Goal: Information Seeking & Learning: Learn about a topic

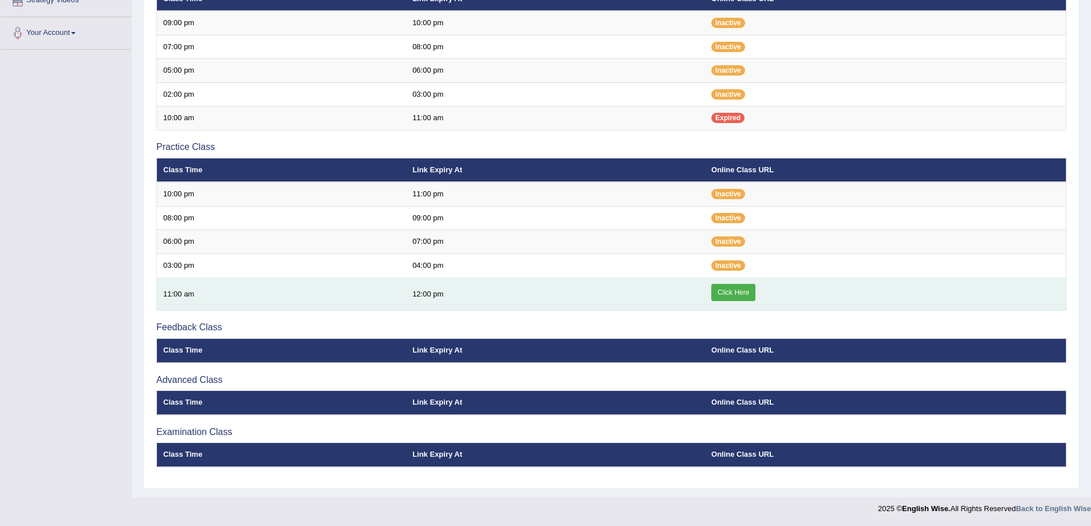
click at [748, 289] on link "Click Here" at bounding box center [733, 292] width 44 height 17
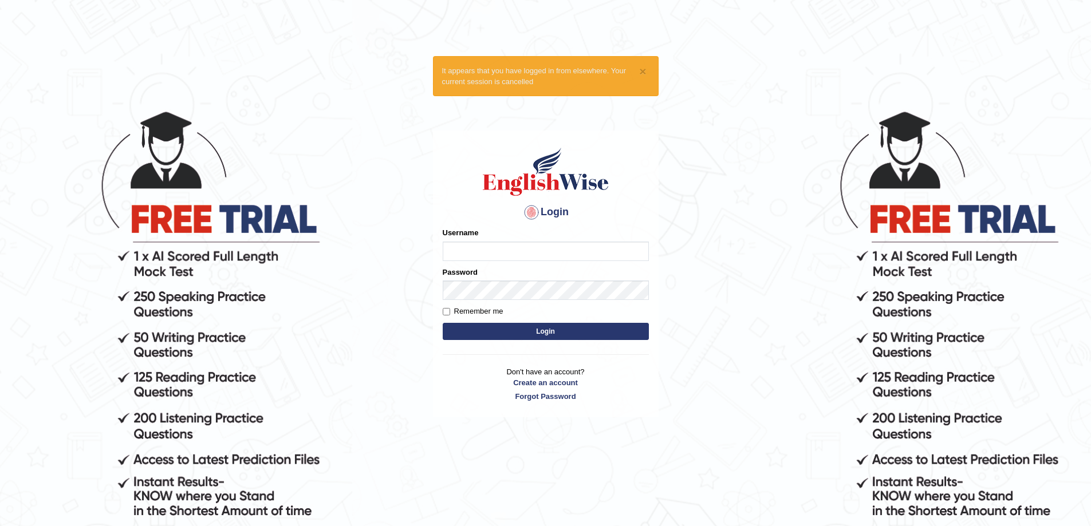
click at [474, 241] on div "Username" at bounding box center [546, 243] width 206 height 33
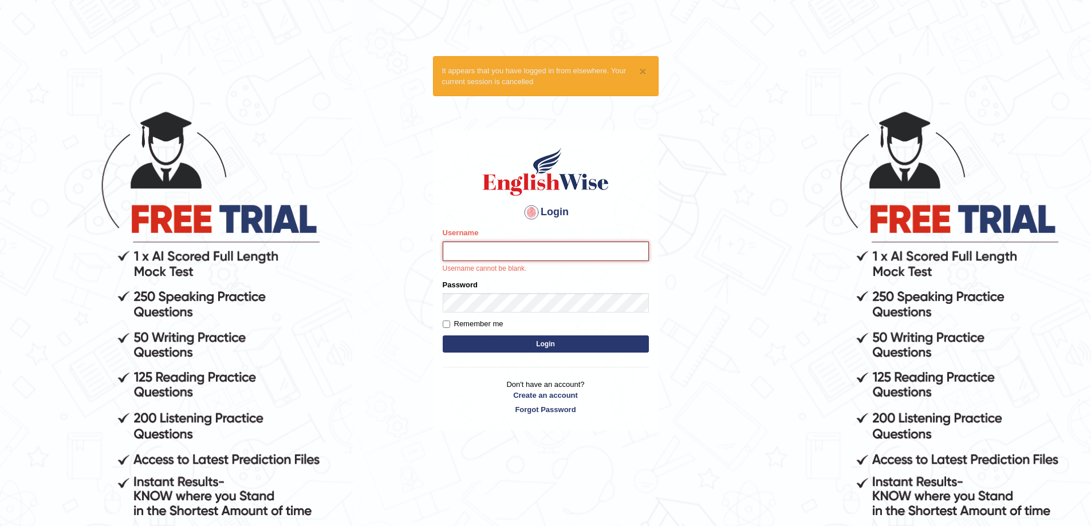
click at [479, 250] on input "Username" at bounding box center [546, 251] width 206 height 19
click at [466, 250] on input "Avi4rmed" at bounding box center [546, 251] width 206 height 19
type input "Avirmed"
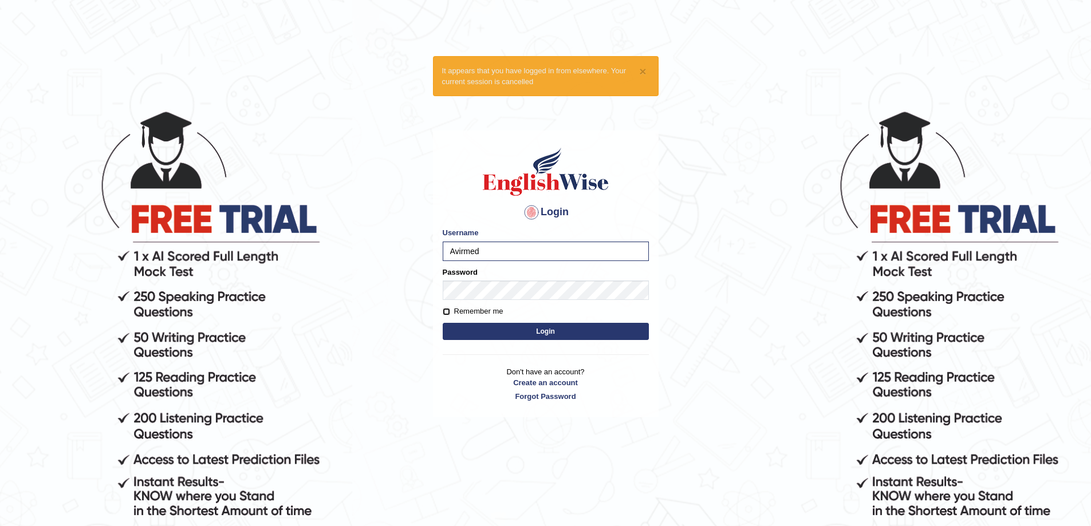
click at [449, 313] on input "Remember me" at bounding box center [446, 311] width 7 height 7
checkbox input "true"
click at [514, 324] on button "Login" at bounding box center [546, 331] width 206 height 17
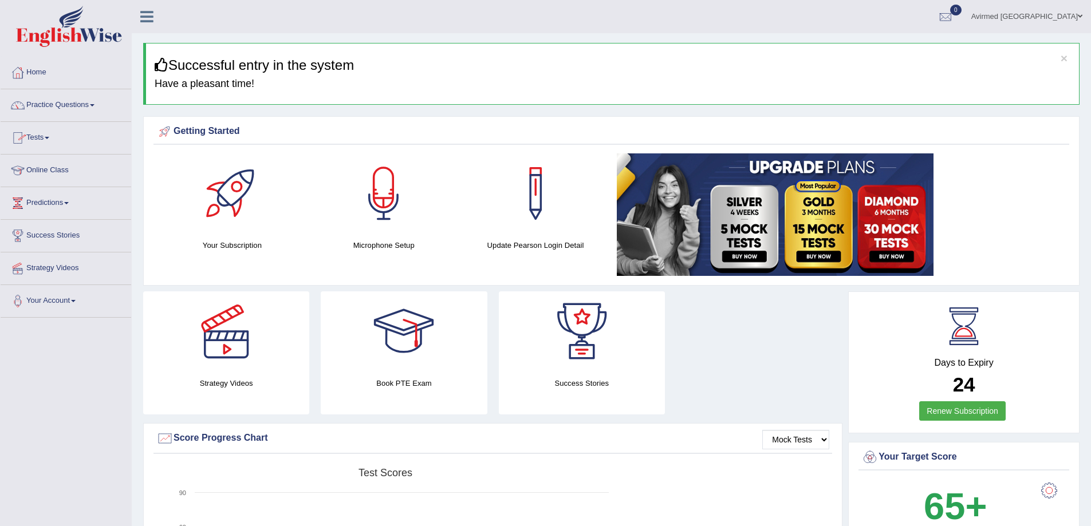
click at [64, 169] on link "Online Class" at bounding box center [66, 169] width 131 height 29
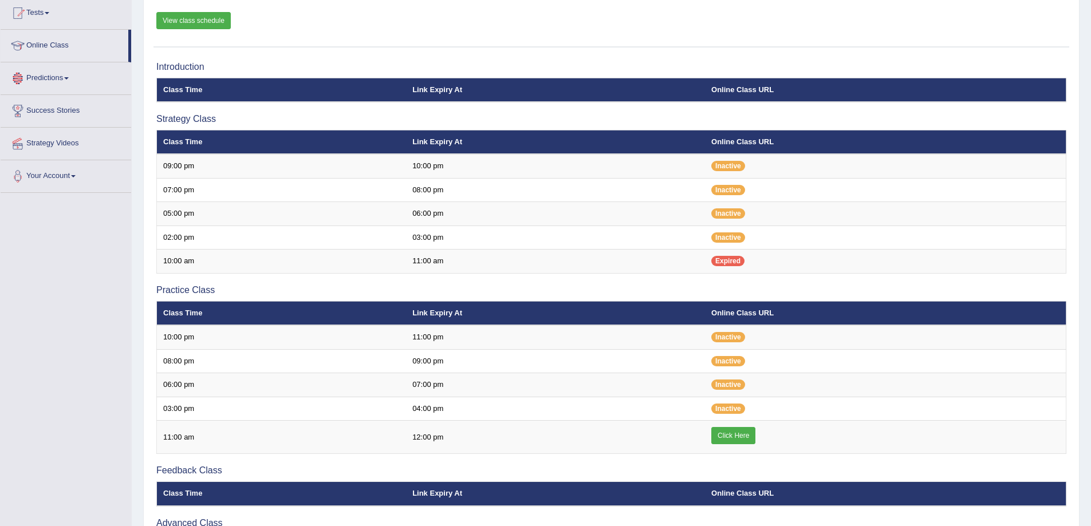
scroll to position [229, 0]
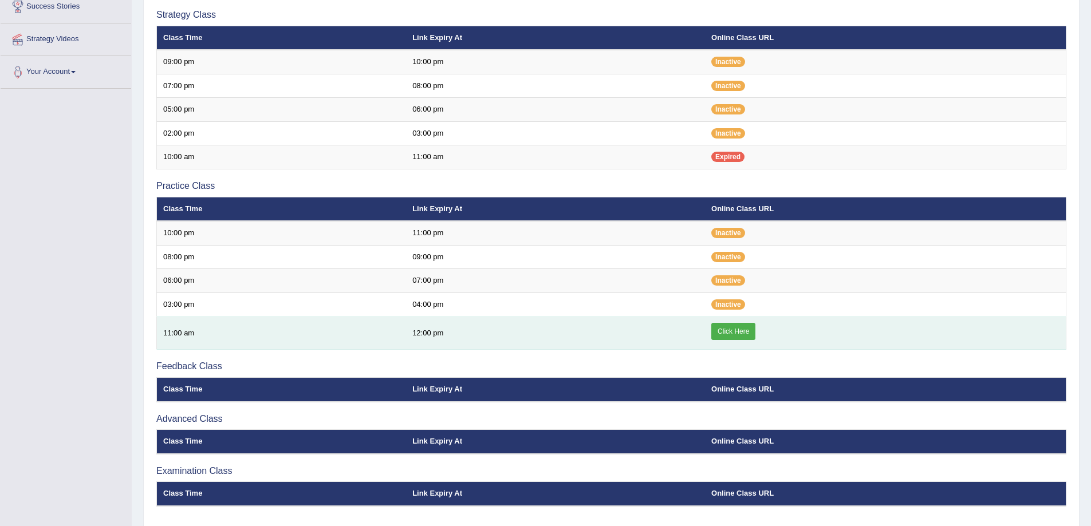
click at [725, 328] on link "Click Here" at bounding box center [733, 331] width 44 height 17
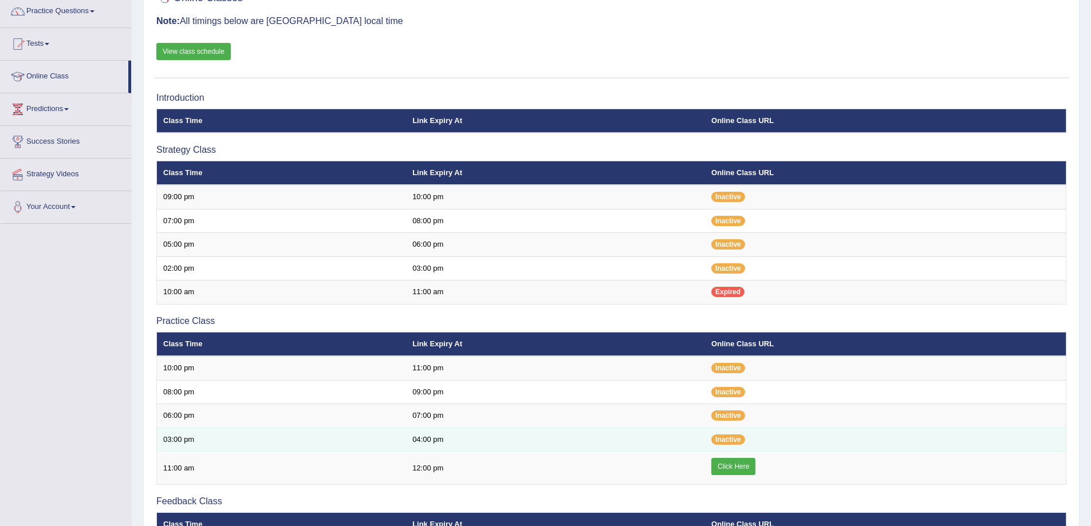
scroll to position [0, 0]
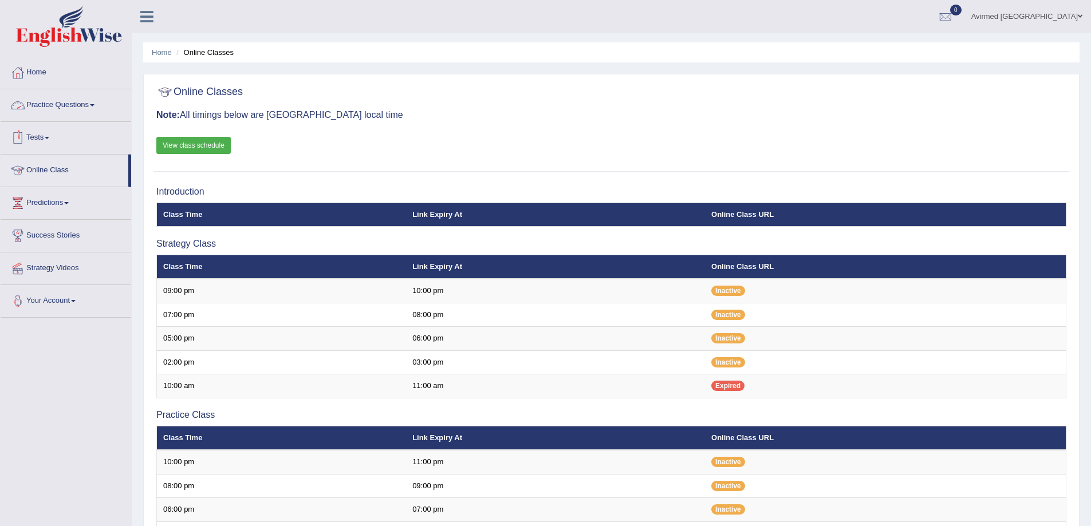
click at [95, 106] on span at bounding box center [92, 105] width 5 height 2
click at [93, 105] on link "Practice Questions" at bounding box center [66, 103] width 131 height 29
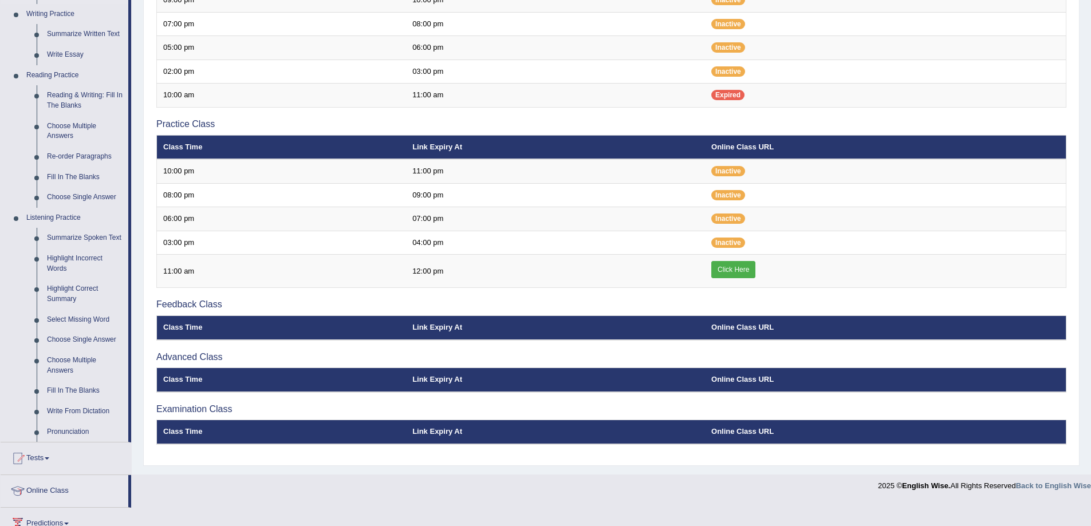
scroll to position [289, 0]
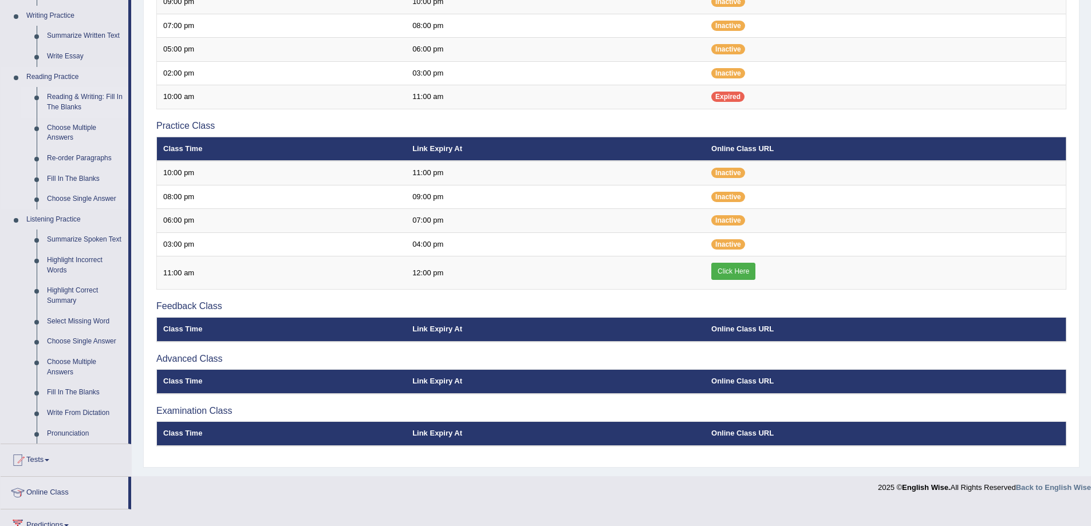
click at [74, 96] on link "Reading & Writing: Fill In The Blanks" at bounding box center [85, 102] width 86 height 30
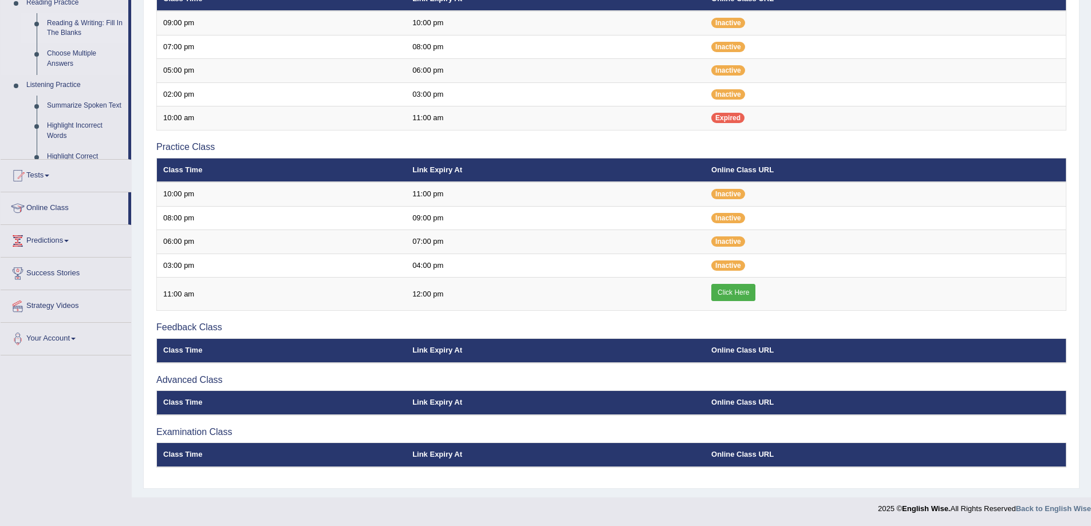
scroll to position [268, 0]
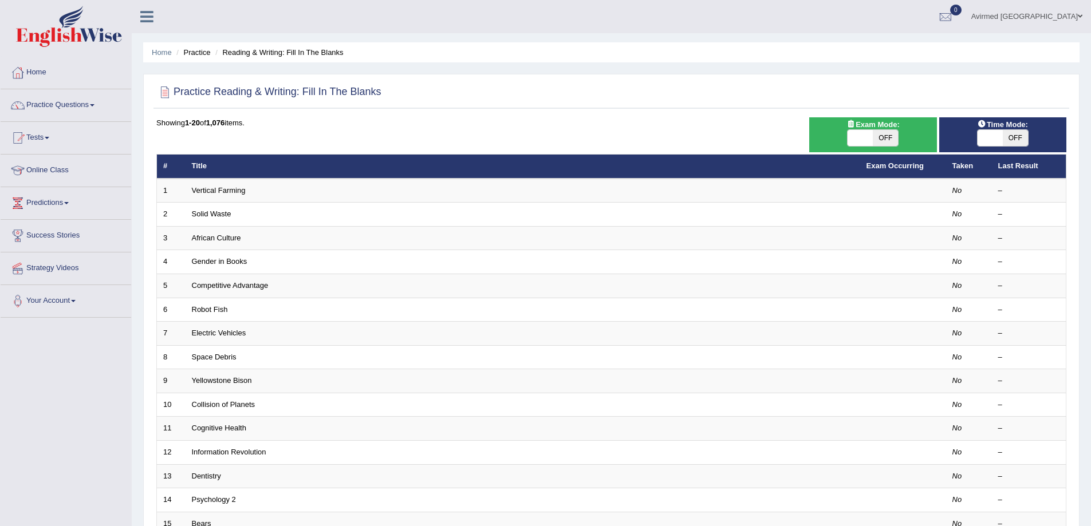
click at [858, 134] on span at bounding box center [860, 138] width 25 height 16
checkbox input "true"
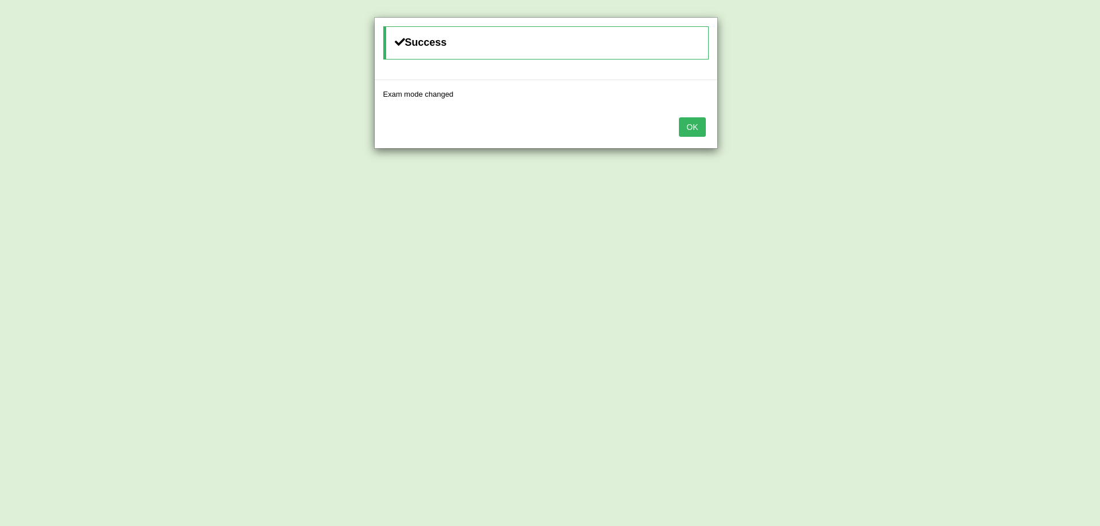
click at [687, 125] on button "OK" at bounding box center [692, 126] width 26 height 19
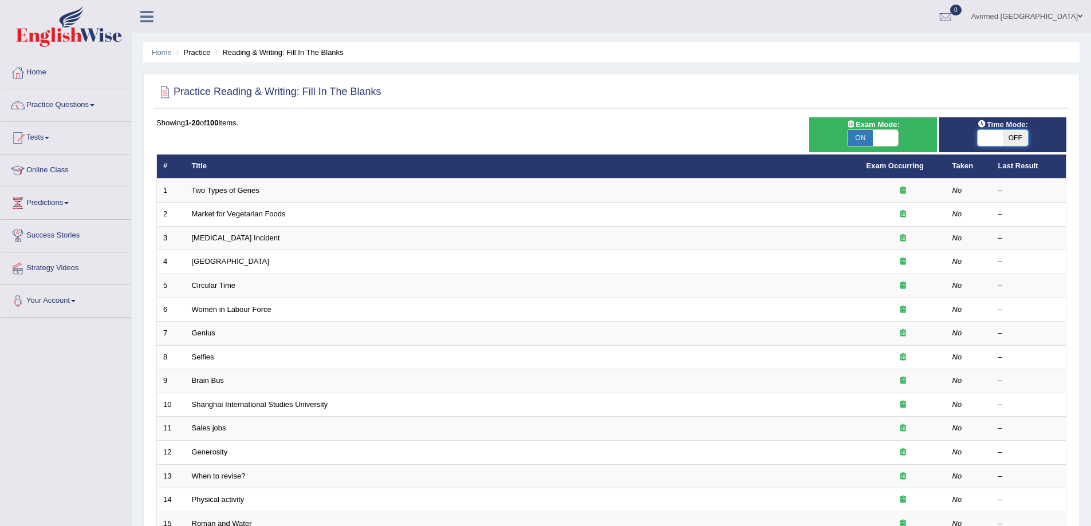
click at [985, 135] on span at bounding box center [990, 138] width 25 height 16
checkbox input "true"
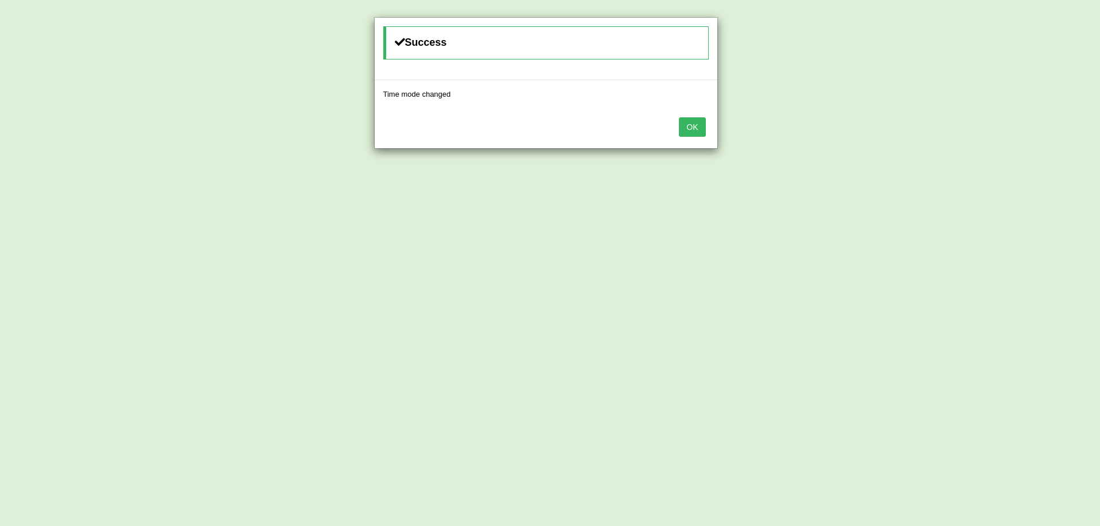
click at [697, 124] on button "OK" at bounding box center [692, 126] width 26 height 19
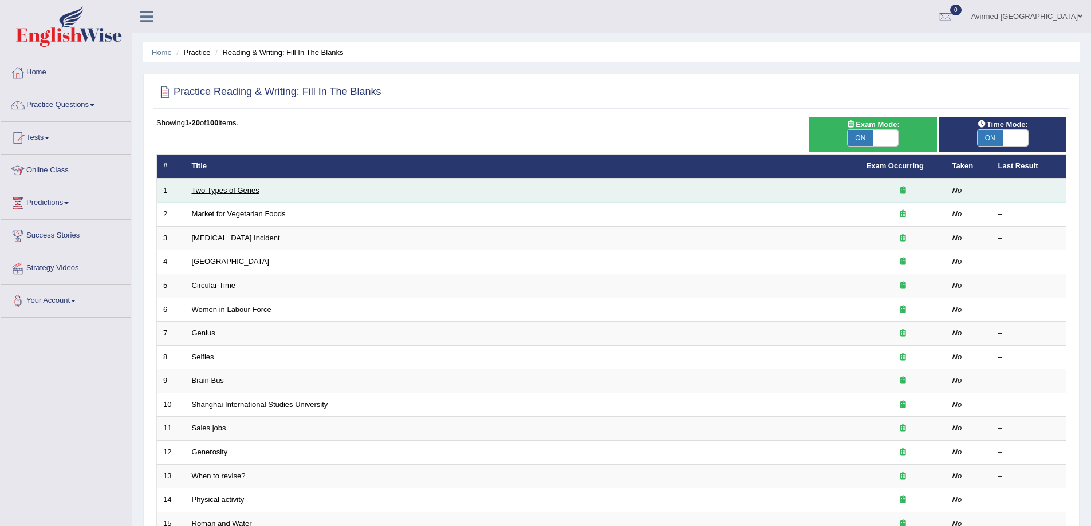
click at [202, 189] on link "Two Types of Genes" at bounding box center [226, 190] width 68 height 9
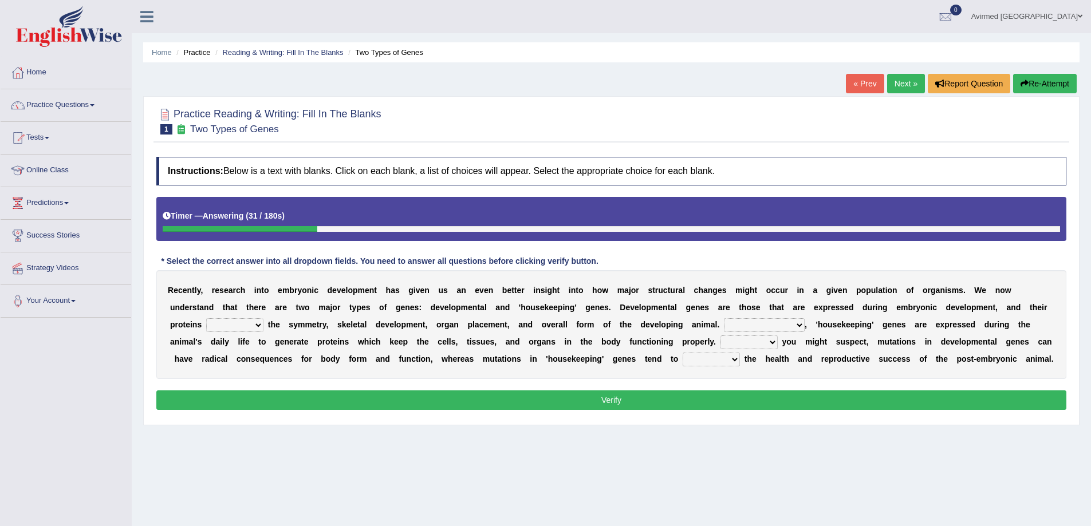
click at [261, 324] on select "push control hold elevate" at bounding box center [234, 325] width 57 height 14
click at [438, 206] on div "Timer — Answering ( 37 / 180s ) Skip" at bounding box center [612, 216] width 898 height 20
click at [1045, 81] on button "Re-Attempt" at bounding box center [1045, 83] width 64 height 19
click at [258, 324] on select "push control hold elevate" at bounding box center [234, 325] width 57 height 14
select select "hold"
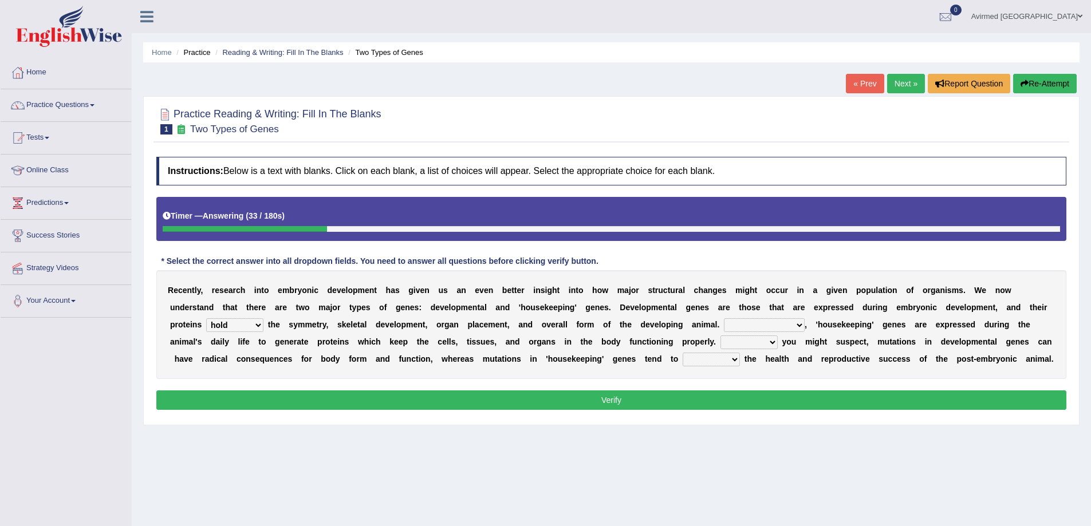
click at [206, 318] on select "push control hold elevate" at bounding box center [234, 325] width 57 height 14
click at [800, 322] on select "Correspondingly Inclusively Conversely In contrast" at bounding box center [764, 325] width 81 height 14
select select "Inclusively"
click at [724, 318] on select "Correspondingly Inclusively Conversely In contrast" at bounding box center [764, 325] width 81 height 14
click at [771, 340] on select "For As With Within" at bounding box center [749, 343] width 57 height 14
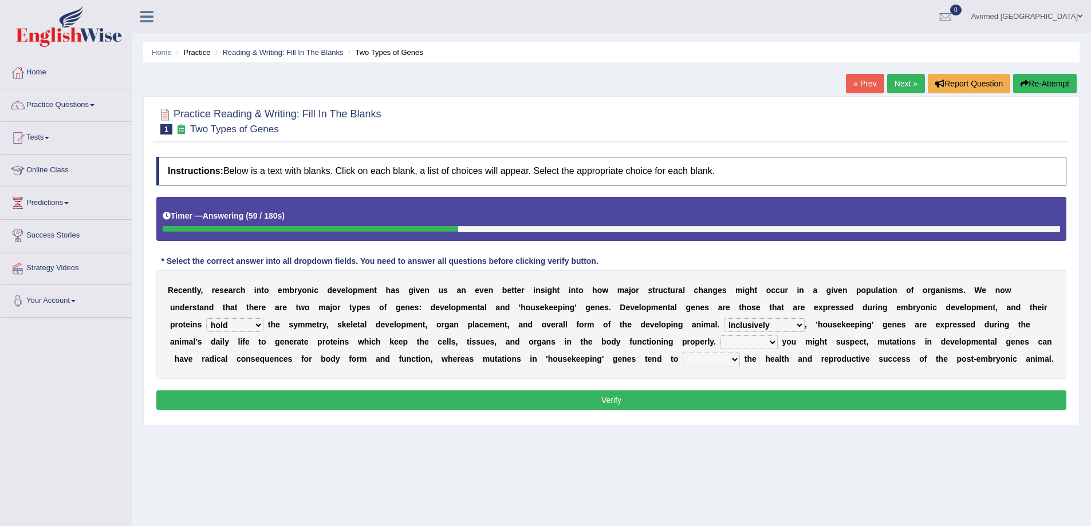
select select "As"
click at [721, 336] on select "For As With Within" at bounding box center [749, 343] width 57 height 14
click at [736, 364] on select "affect effect interrupt defect" at bounding box center [711, 360] width 57 height 14
select select "affect"
click at [683, 353] on select "affect effect interrupt defect" at bounding box center [711, 360] width 57 height 14
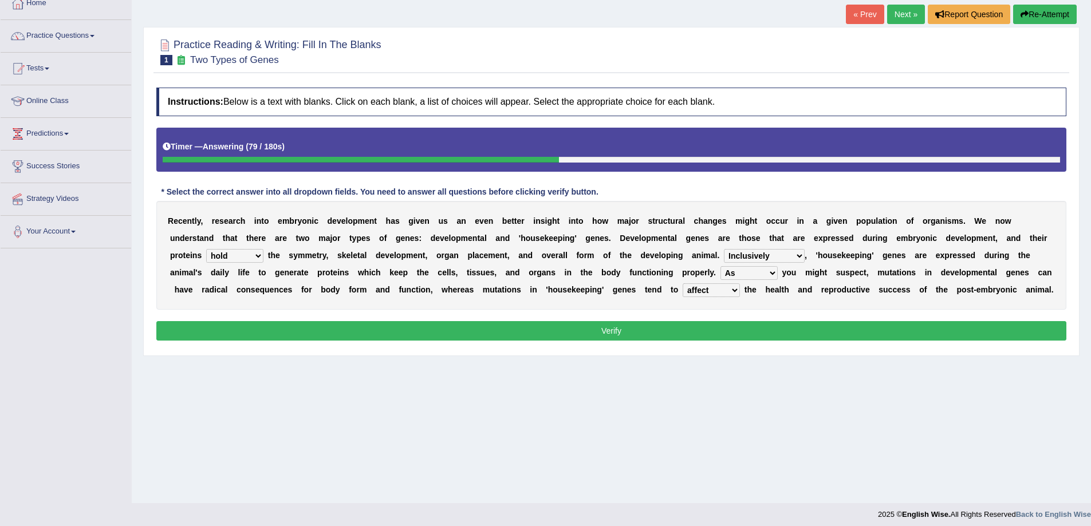
scroll to position [75, 0]
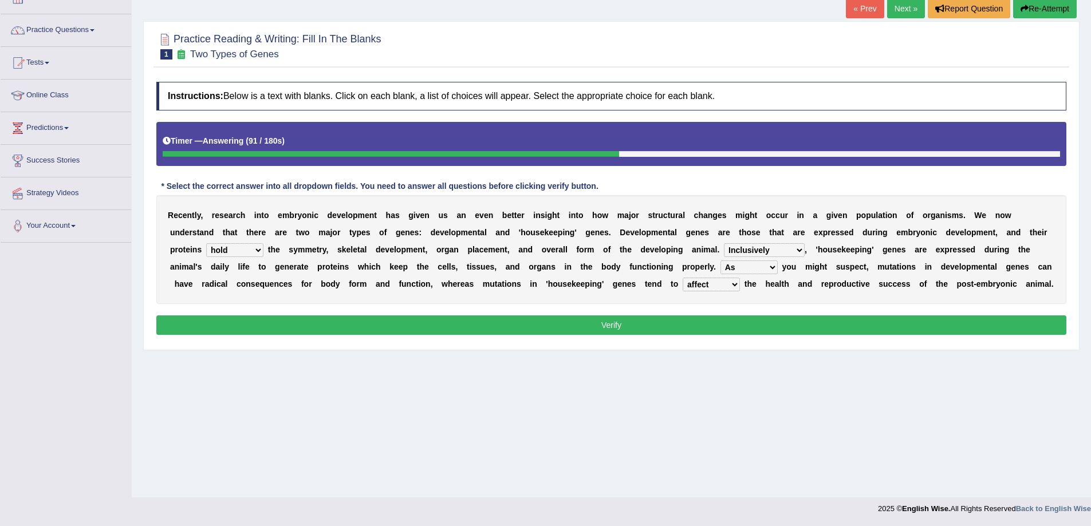
click at [798, 247] on select "Correspondingly Inclusively Conversely In contrast" at bounding box center [764, 250] width 81 height 14
select select "In contrast"
click at [724, 243] on select "Correspondingly Inclusively Conversely In contrast" at bounding box center [764, 250] width 81 height 14
click at [734, 285] on select "affect effect interrupt defect" at bounding box center [711, 285] width 57 height 14
click at [642, 322] on button "Verify" at bounding box center [611, 325] width 910 height 19
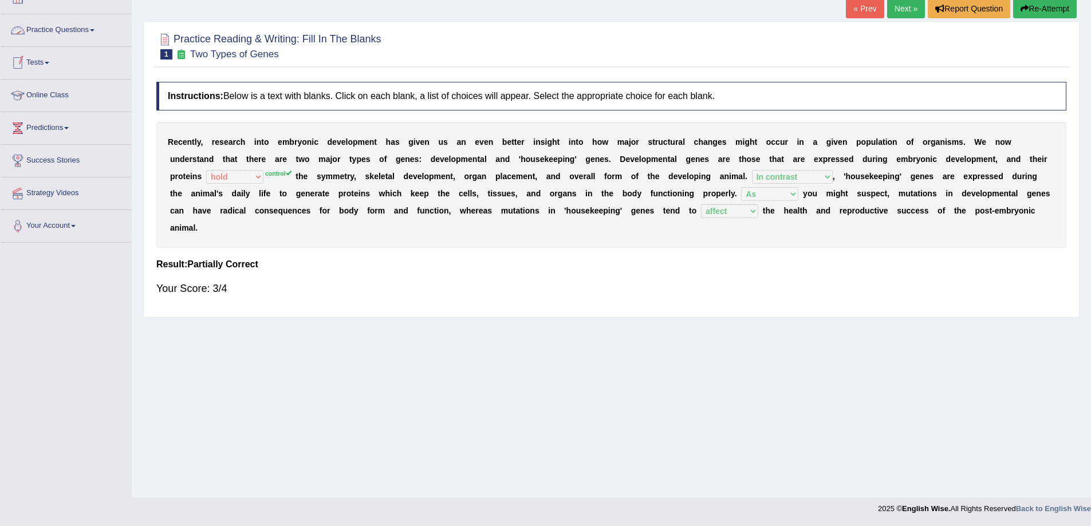
click at [95, 28] on link "Practice Questions" at bounding box center [66, 28] width 131 height 29
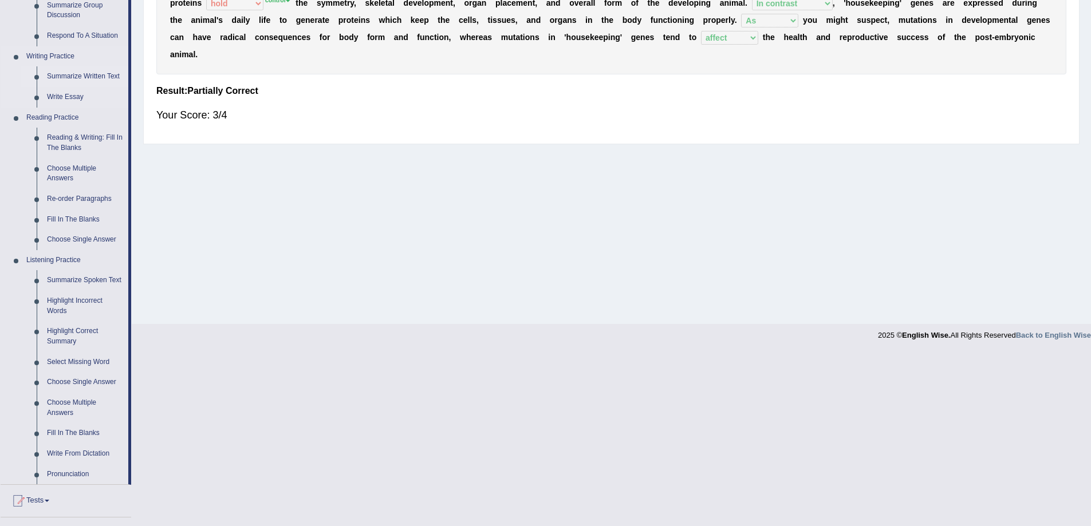
scroll to position [247, 0]
click at [69, 140] on link "Reading & Writing: Fill In The Blanks" at bounding box center [85, 144] width 86 height 30
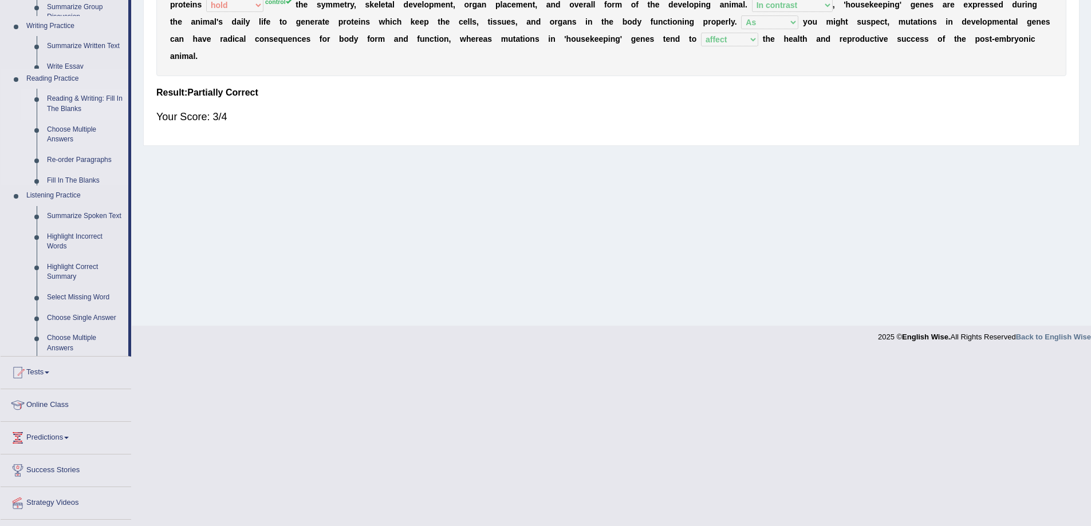
scroll to position [75, 0]
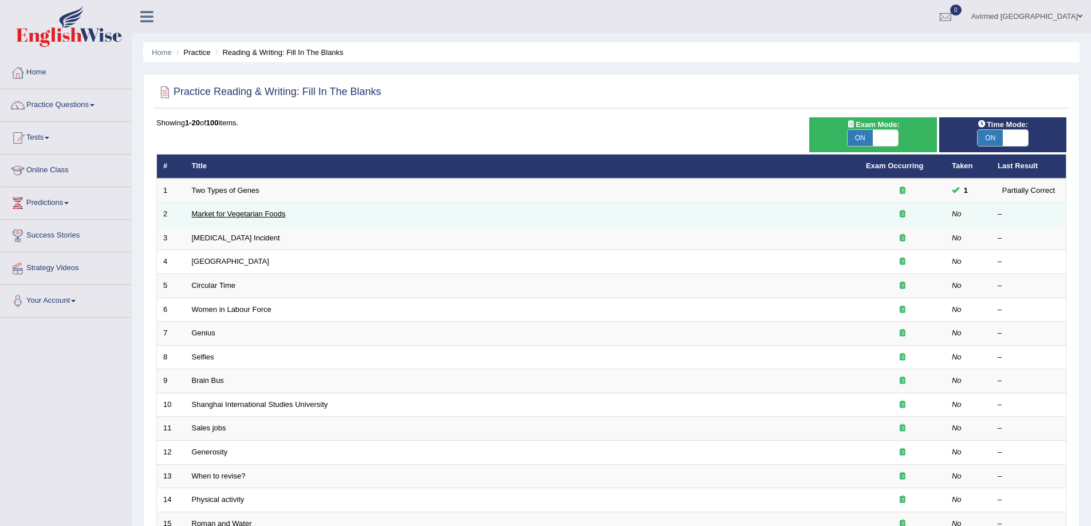
click at [250, 212] on link "Market for Vegetarian Foods" at bounding box center [239, 214] width 94 height 9
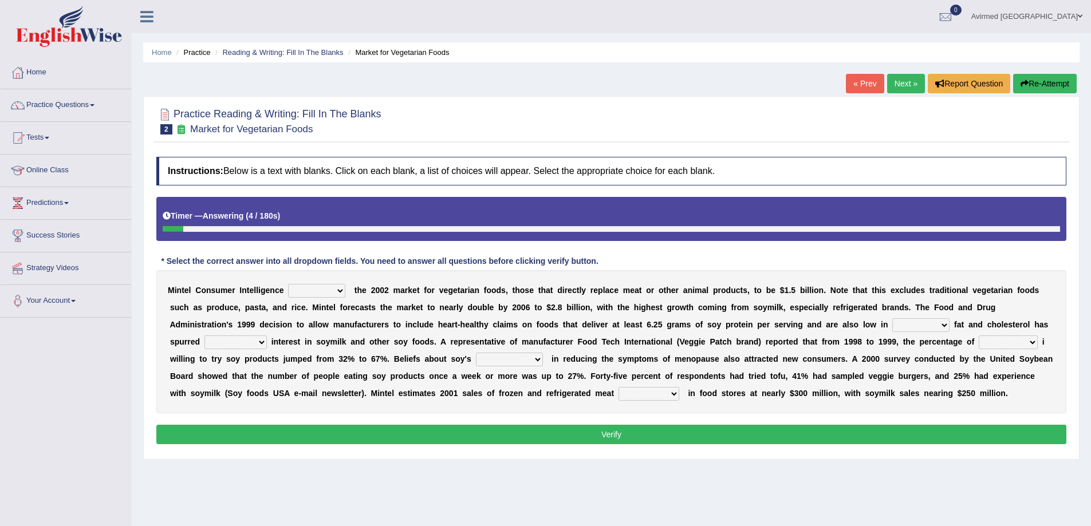
click at [339, 290] on select "deals fulfills creates estimates" at bounding box center [316, 291] width 57 height 14
select select "creates"
click at [288, 284] on select "deals fulfills creates estimates" at bounding box center [316, 291] width 57 height 14
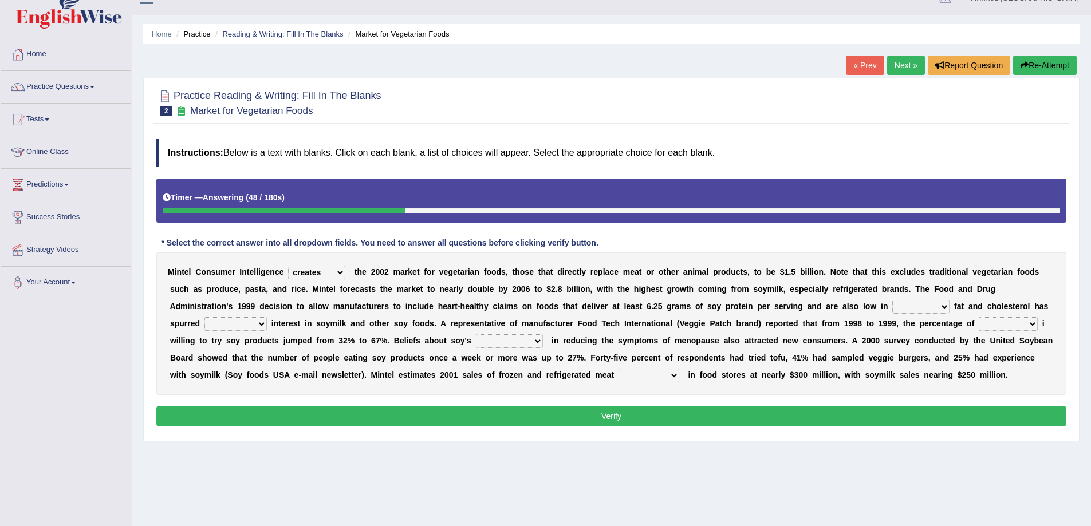
scroll to position [75, 0]
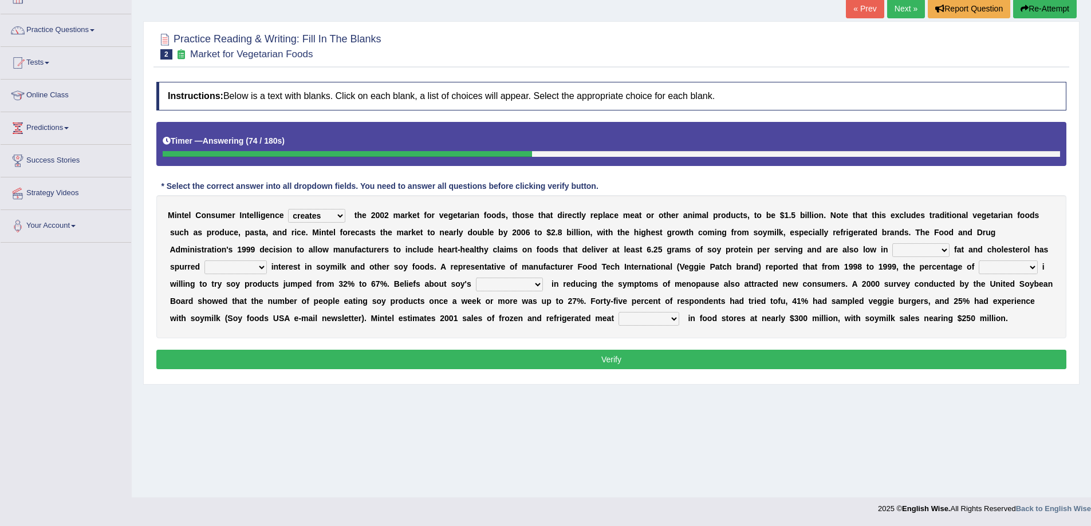
click at [945, 251] on select "saturated solid acid liquid" at bounding box center [920, 250] width 57 height 14
select select "saturated"
click at [892, 243] on select "saturated solid acid liquid" at bounding box center [920, 250] width 57 height 14
click at [262, 266] on select "good big tremendous extreme" at bounding box center [235, 268] width 62 height 14
select select "tremendous"
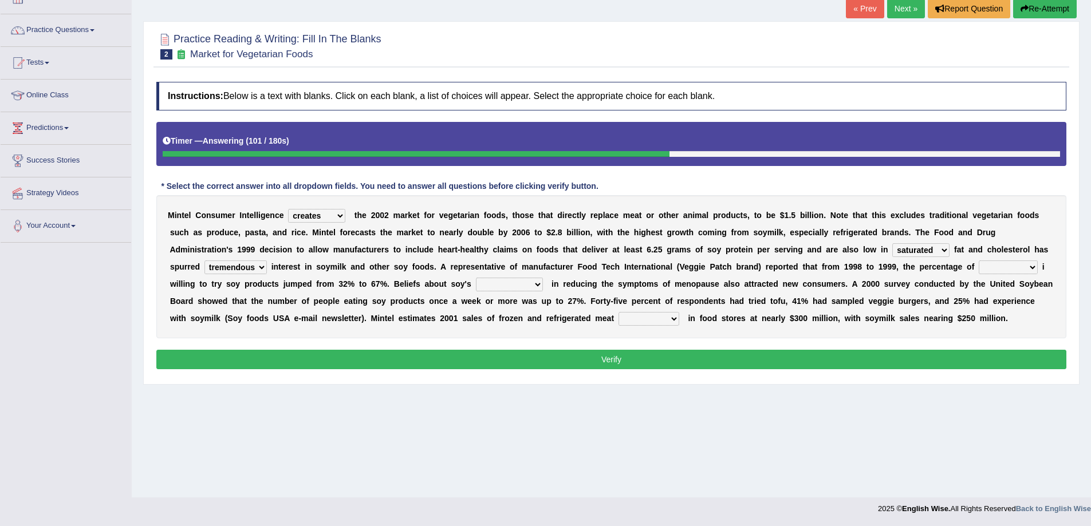
click at [204, 261] on select "good big tremendous extreme" at bounding box center [235, 268] width 62 height 14
click at [1034, 265] on select "guests consumers customers clients" at bounding box center [1008, 268] width 59 height 14
select select "consumers"
click at [979, 261] on select "guests consumers customers clients" at bounding box center [1008, 268] width 59 height 14
click at [538, 281] on select "effectiveness timeliness efficiency goodness" at bounding box center [509, 285] width 67 height 14
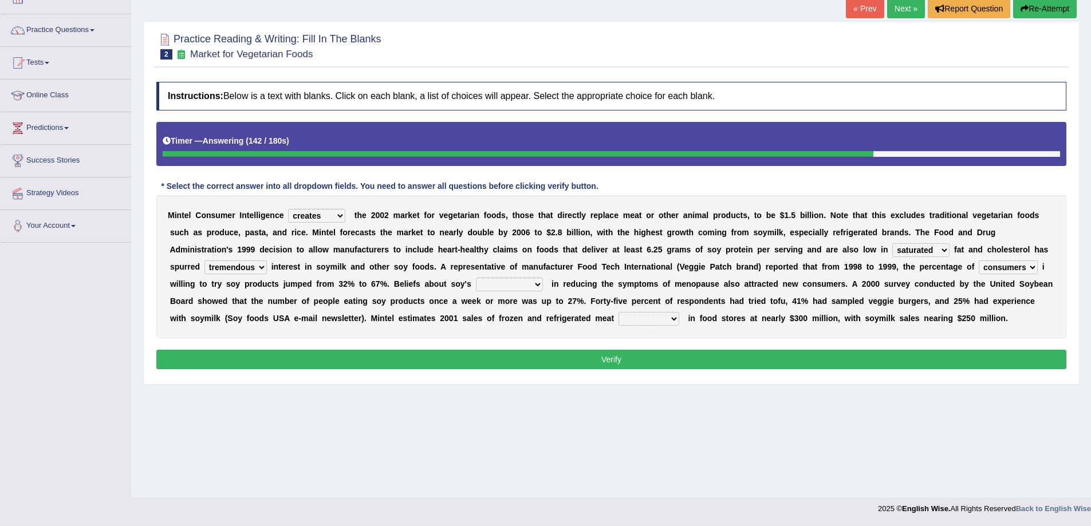
select select "effectiveness"
click at [476, 278] on select "effectiveness timeliness efficiency goodness" at bounding box center [509, 285] width 67 height 14
click at [676, 317] on select "foods choices staffs alternatives" at bounding box center [649, 319] width 61 height 14
select select "choices"
click at [619, 312] on select "foods choices staffs alternatives" at bounding box center [649, 319] width 61 height 14
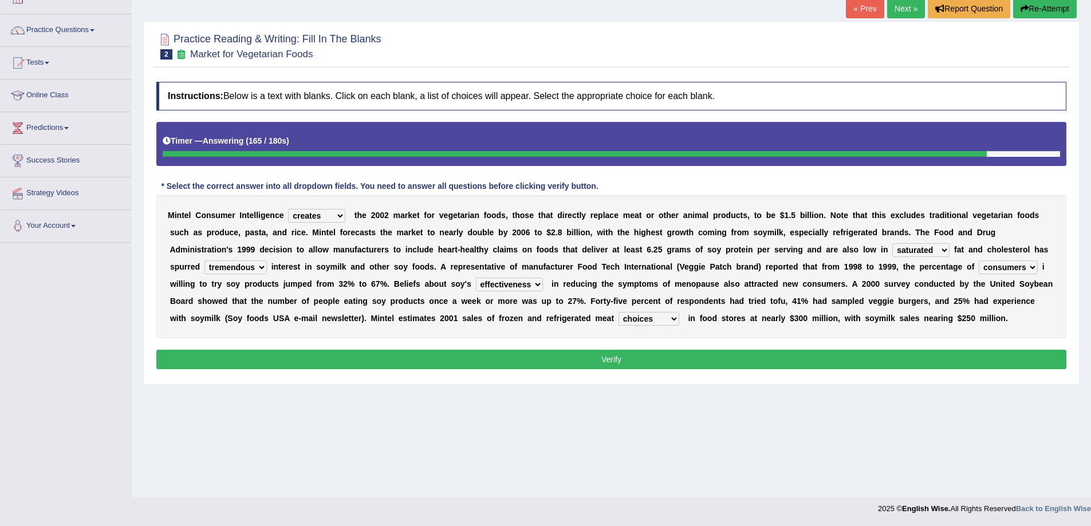
click at [342, 215] on select "deals fulfills creates estimates" at bounding box center [316, 216] width 57 height 14
select select "estimates"
click at [288, 209] on select "deals fulfills creates estimates" at bounding box center [316, 216] width 57 height 14
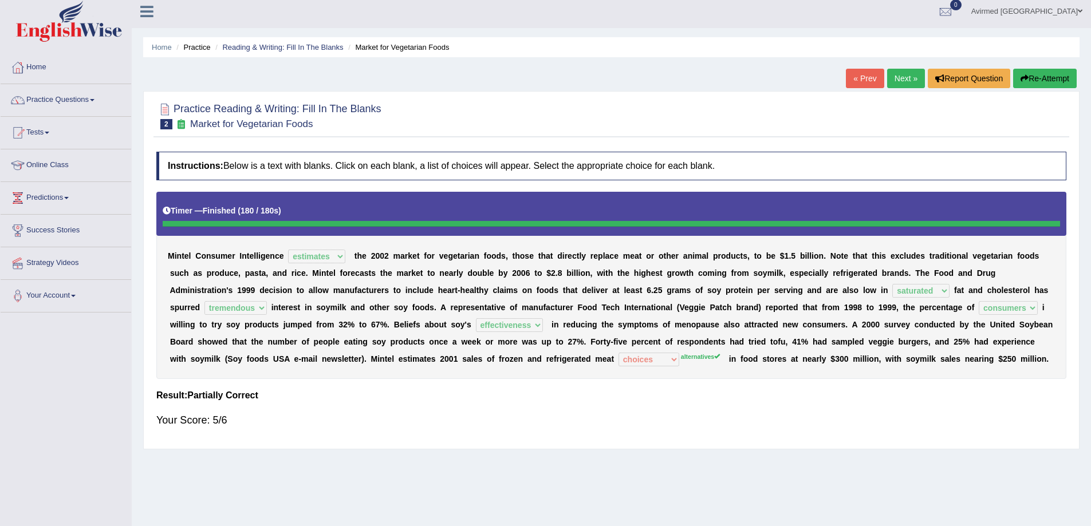
scroll to position [0, 0]
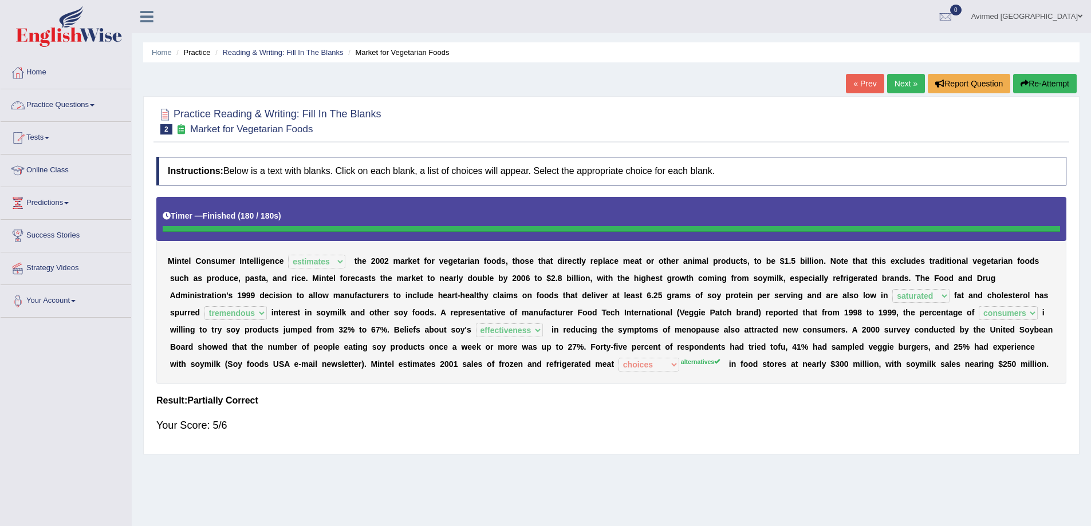
click at [95, 105] on span at bounding box center [92, 105] width 5 height 2
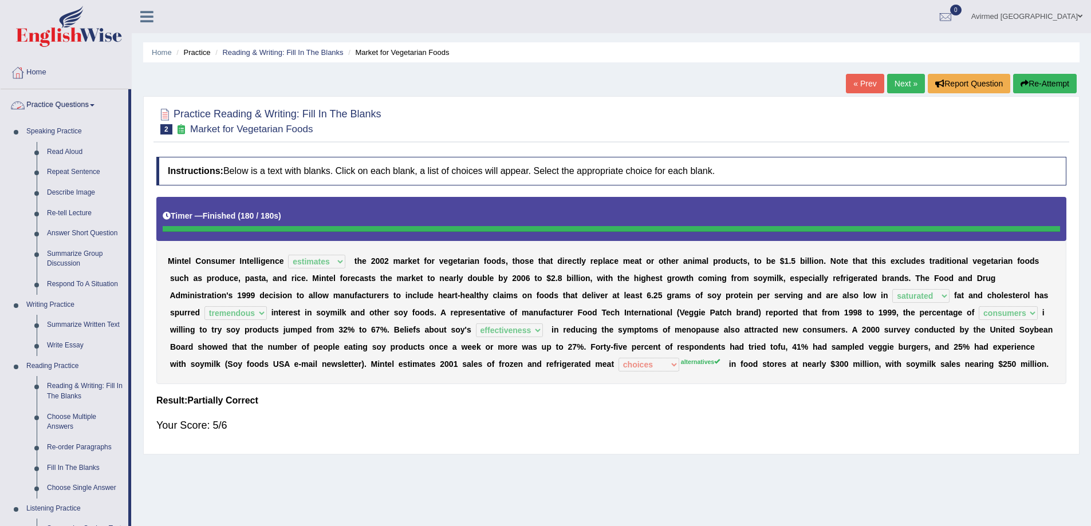
click at [95, 105] on span at bounding box center [92, 105] width 5 height 2
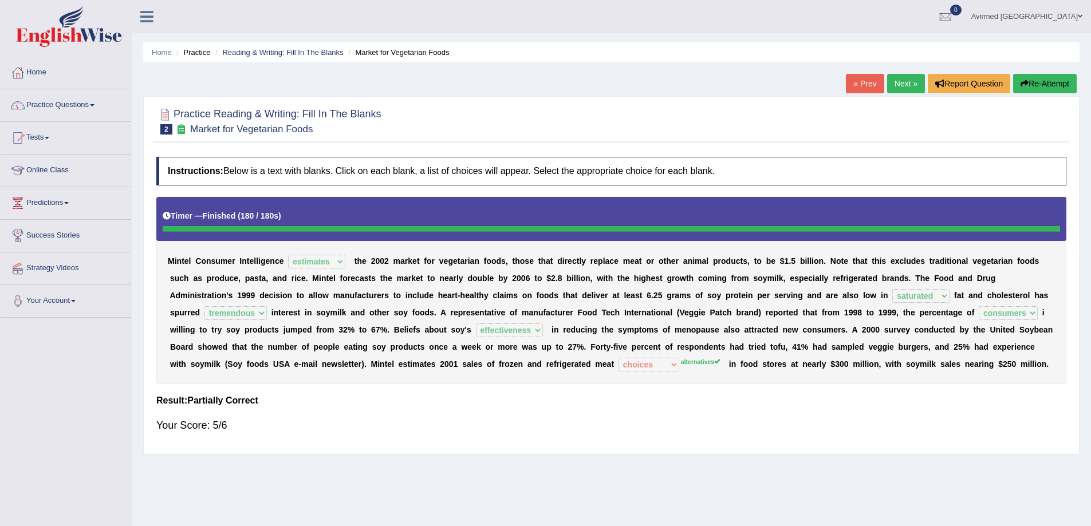
click at [49, 137] on span at bounding box center [47, 138] width 5 height 2
click at [69, 162] on link "Take Practice Sectional Test" at bounding box center [74, 164] width 107 height 21
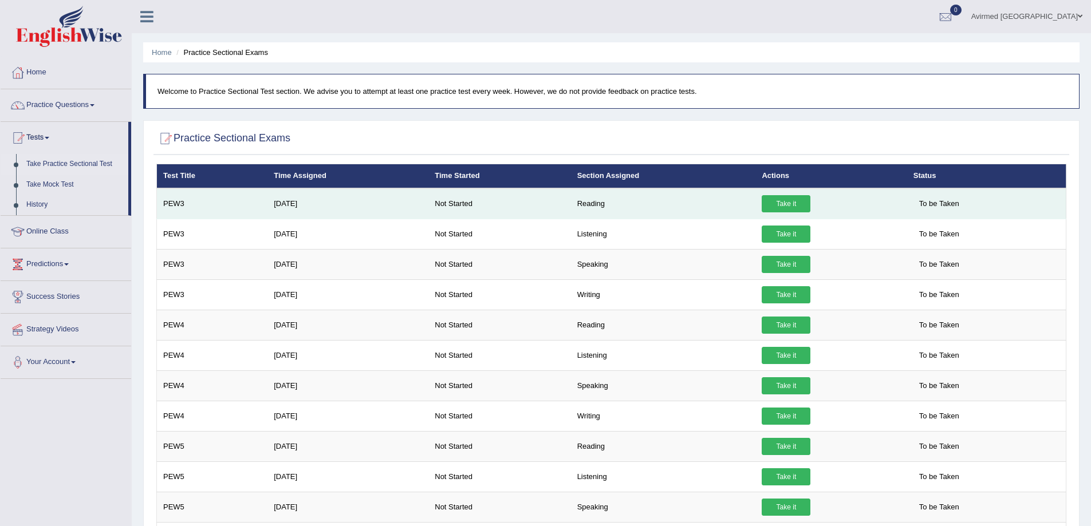
click at [786, 203] on link "Take it" at bounding box center [786, 203] width 49 height 17
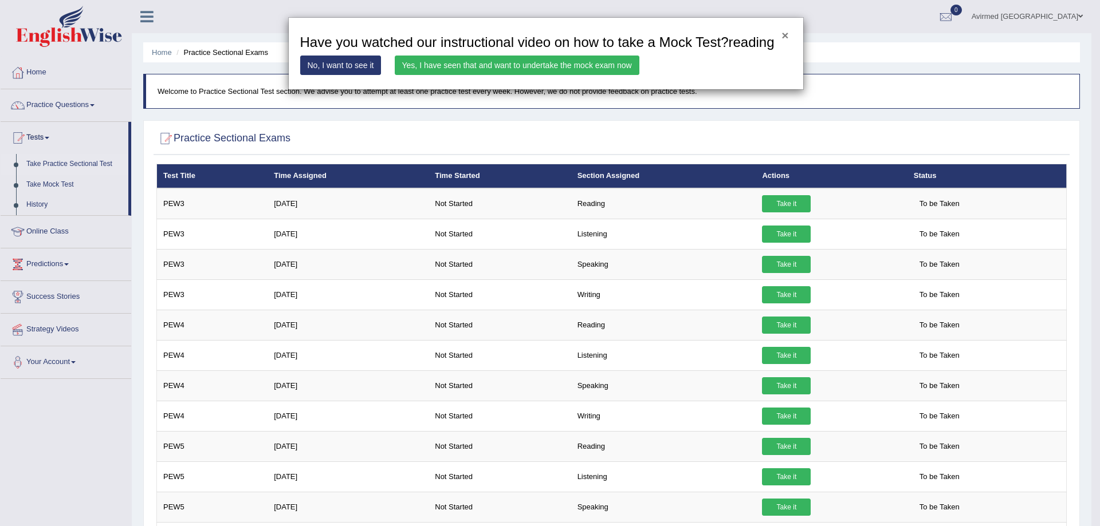
click at [786, 33] on button "×" at bounding box center [784, 35] width 7 height 12
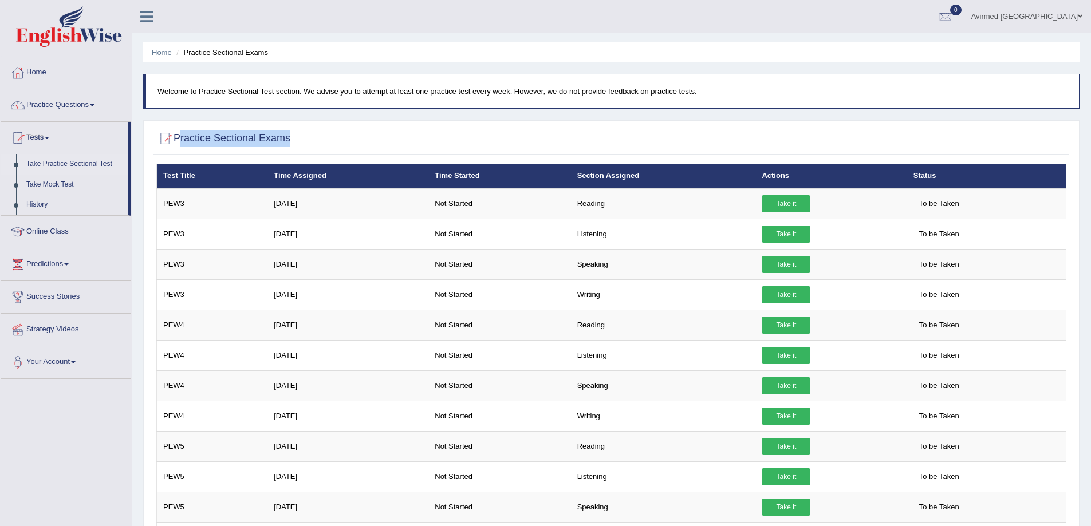
drag, startPoint x: 296, startPoint y: 138, endPoint x: 176, endPoint y: 139, distance: 119.7
click at [176, 139] on div "Practice Sectional Exams" at bounding box center [612, 141] width 916 height 29
click at [329, 149] on div at bounding box center [611, 138] width 910 height 23
click at [95, 105] on span at bounding box center [92, 105] width 5 height 2
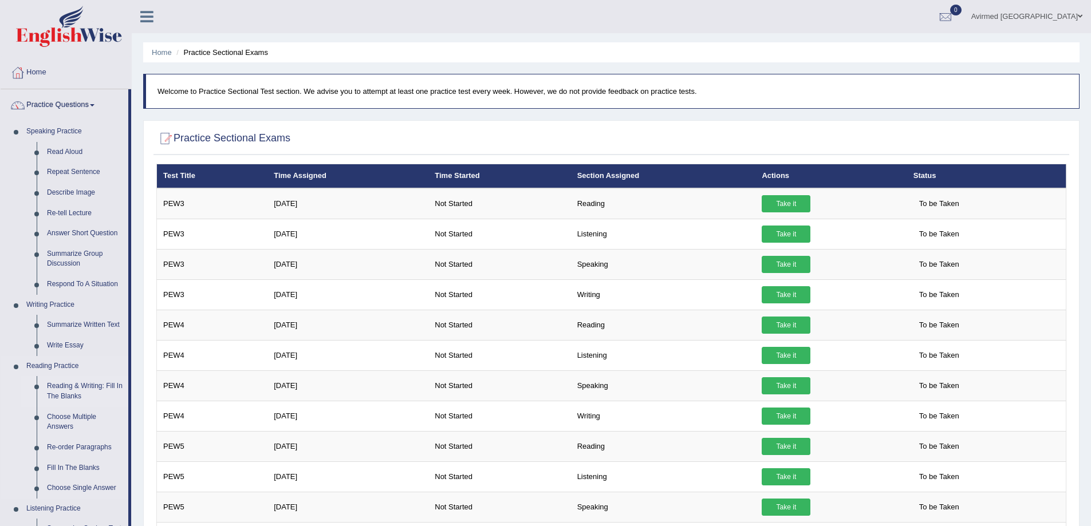
click at [68, 388] on link "Reading & Writing: Fill In The Blanks" at bounding box center [85, 391] width 86 height 30
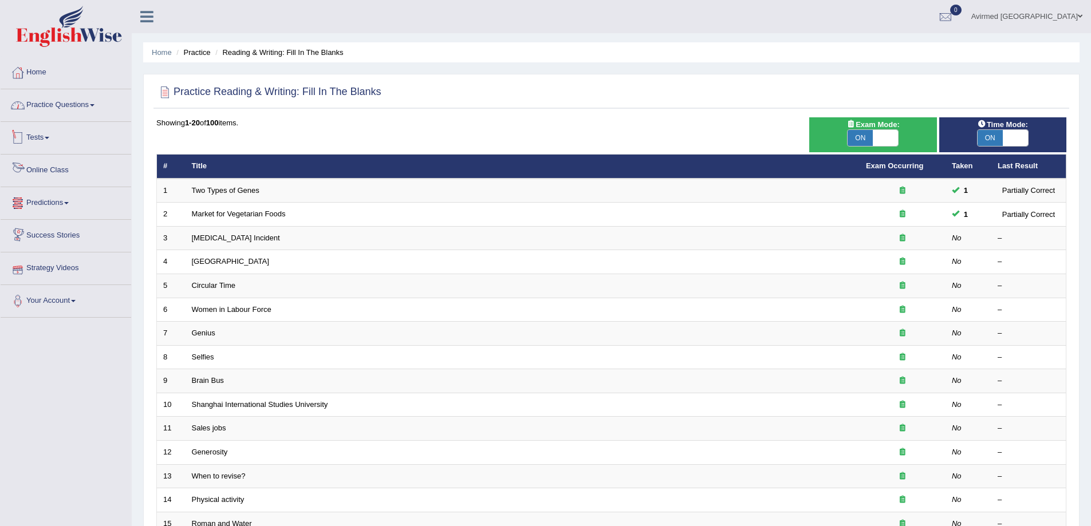
click at [98, 101] on link "Practice Questions" at bounding box center [66, 103] width 131 height 29
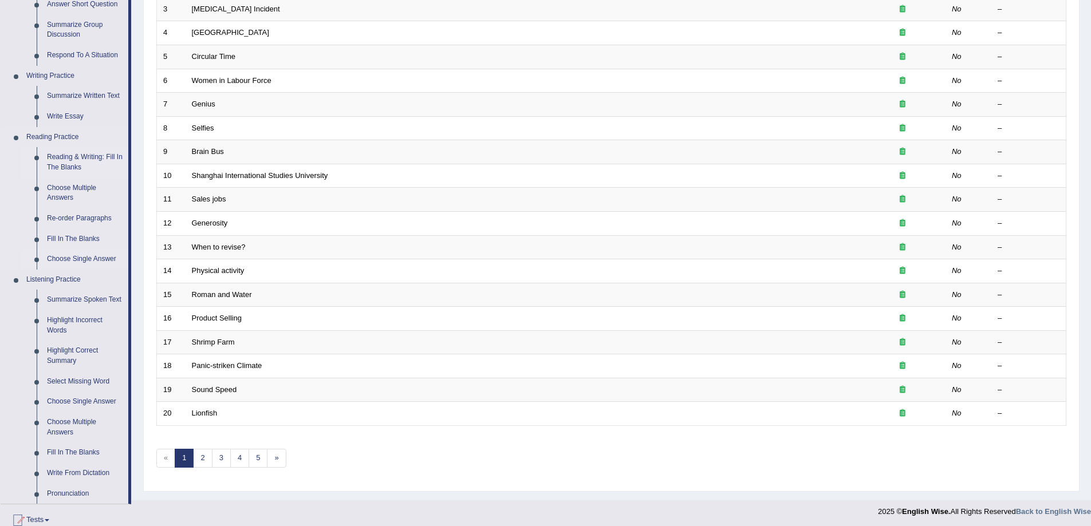
scroll to position [286, 0]
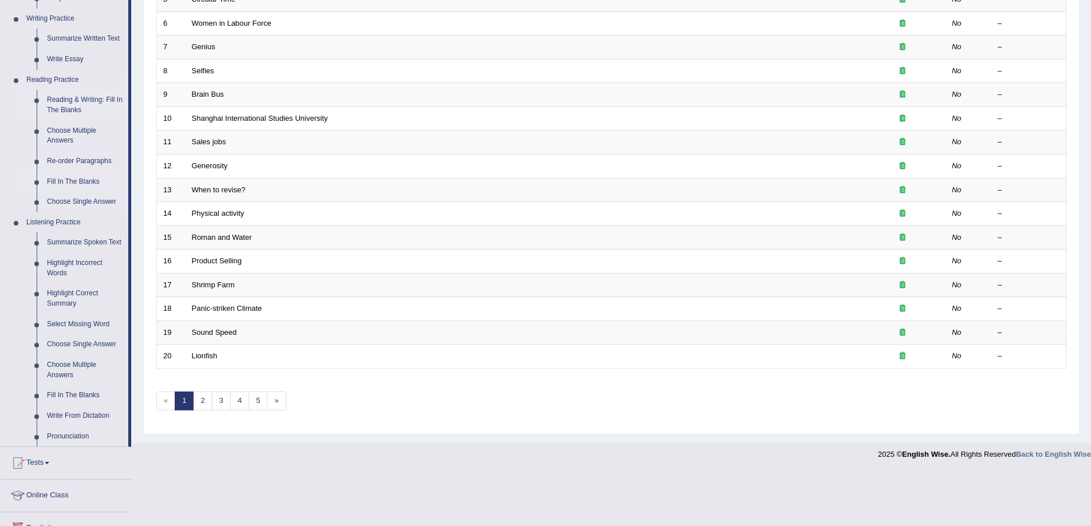
click at [74, 182] on link "Fill In The Blanks" at bounding box center [85, 182] width 86 height 21
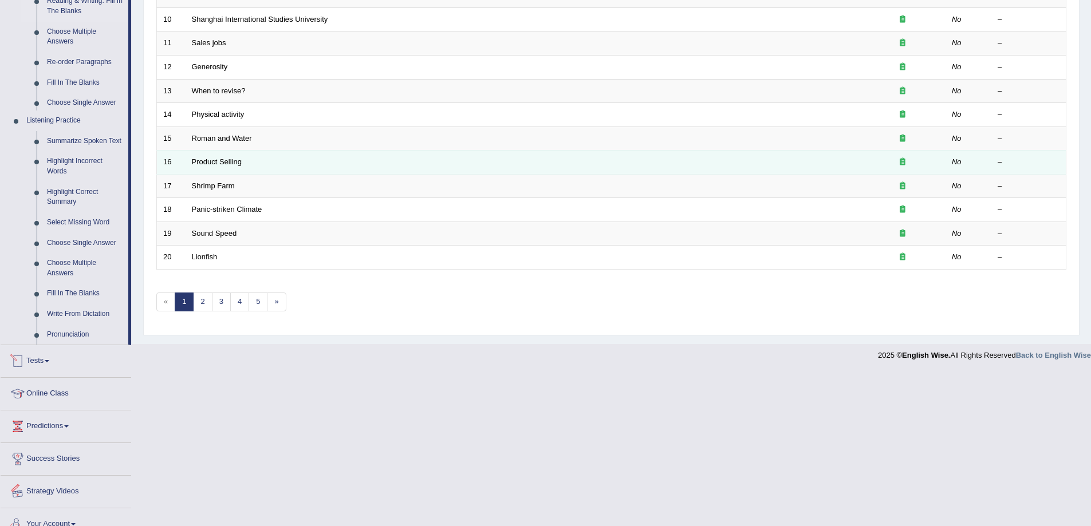
scroll to position [336, 0]
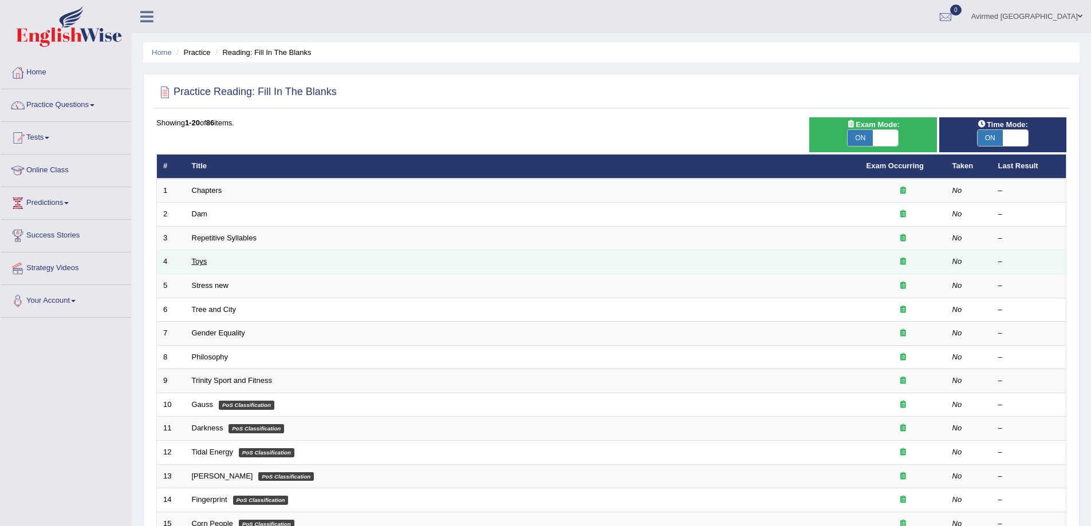
click at [201, 262] on link "Toys" at bounding box center [199, 261] width 15 height 9
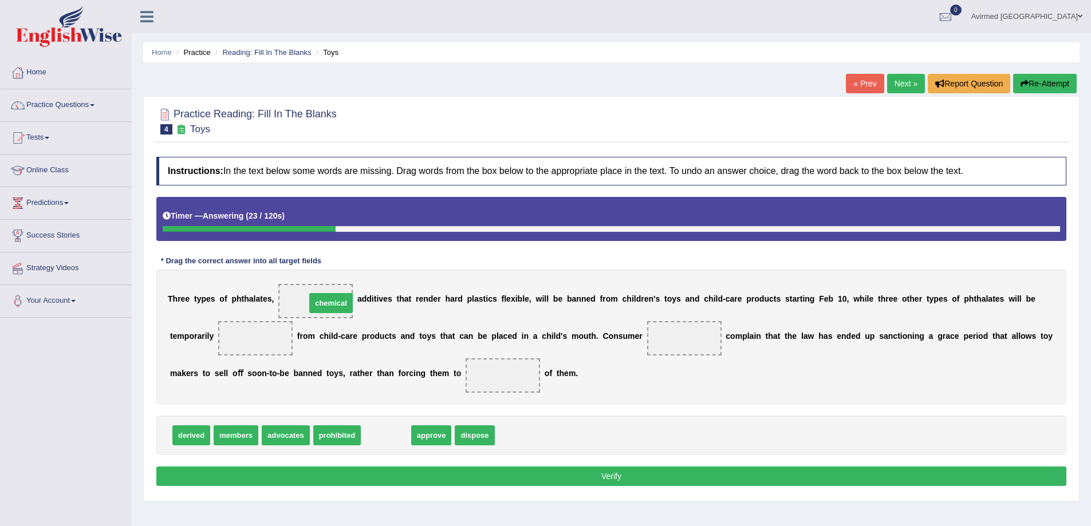
drag, startPoint x: 386, startPoint y: 424, endPoint x: 332, endPoint y: 306, distance: 128.9
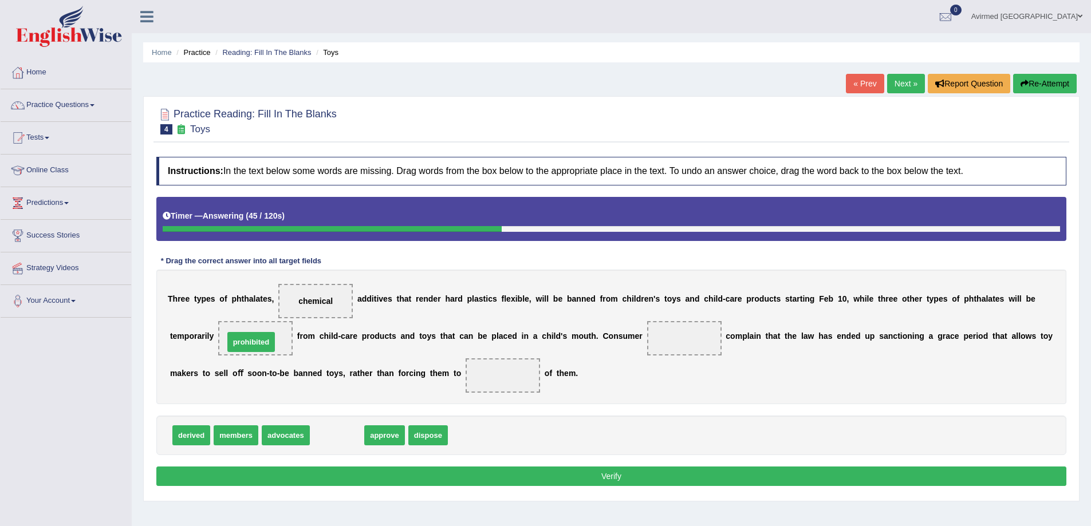
drag, startPoint x: 340, startPoint y: 439, endPoint x: 255, endPoint y: 346, distance: 125.7
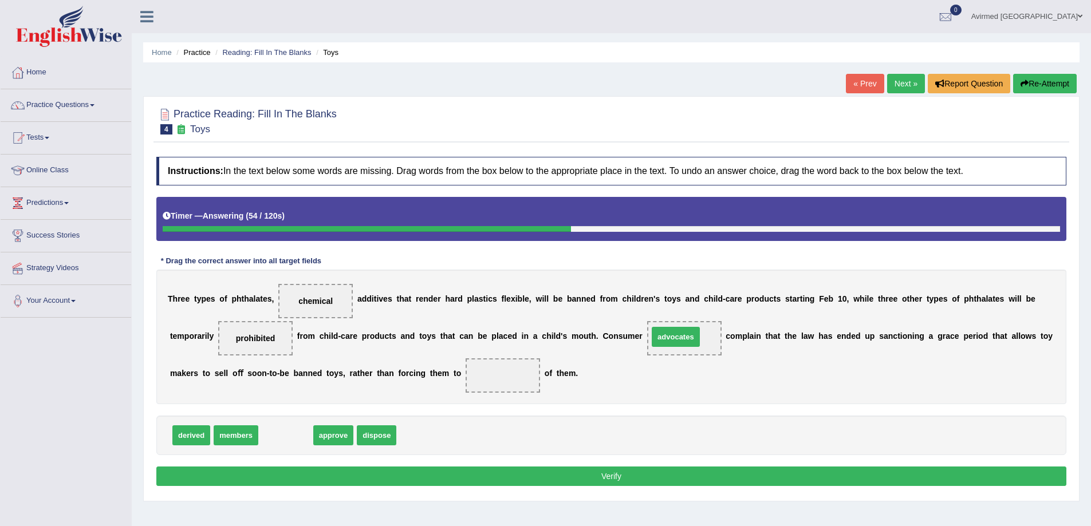
drag, startPoint x: 288, startPoint y: 436, endPoint x: 678, endPoint y: 338, distance: 402.3
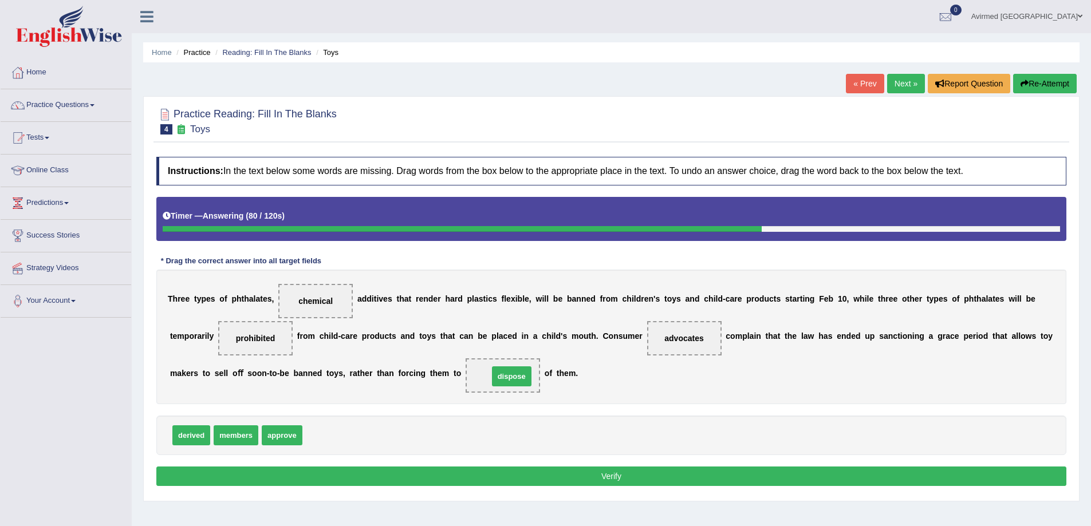
drag, startPoint x: 325, startPoint y: 438, endPoint x: 504, endPoint y: 379, distance: 188.2
click at [602, 470] on button "Verify" at bounding box center [611, 476] width 910 height 19
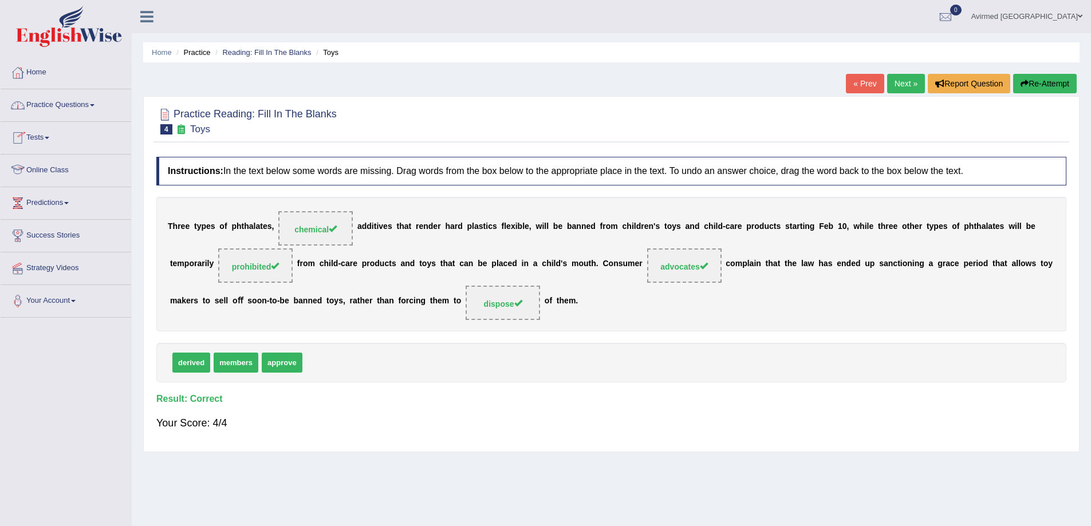
click at [62, 165] on link "Online Class" at bounding box center [66, 169] width 131 height 29
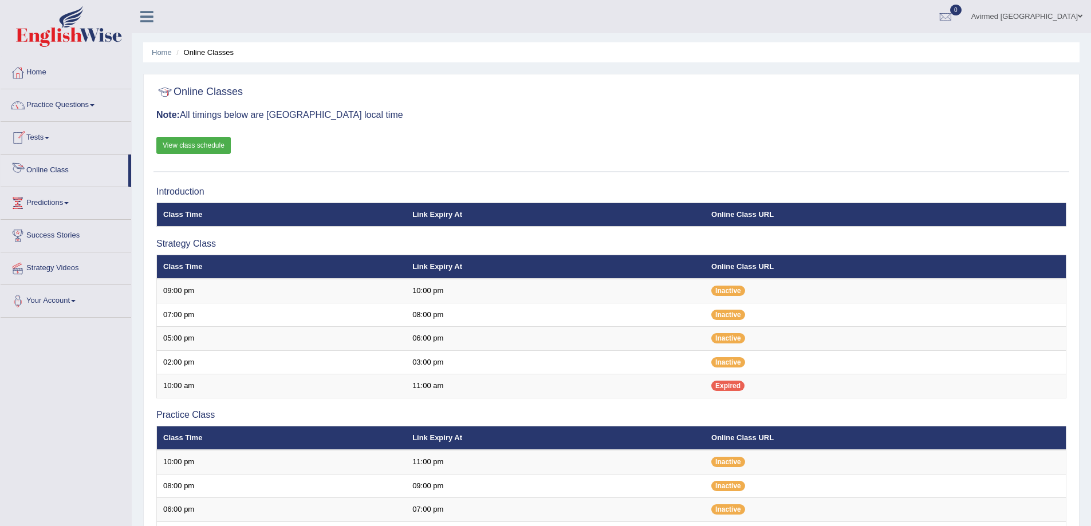
click at [54, 168] on link "Online Class" at bounding box center [65, 169] width 128 height 29
click at [199, 144] on link "View class schedule" at bounding box center [193, 145] width 74 height 17
click at [38, 70] on link "Home" at bounding box center [66, 71] width 131 height 29
